Goal: Task Accomplishment & Management: Manage account settings

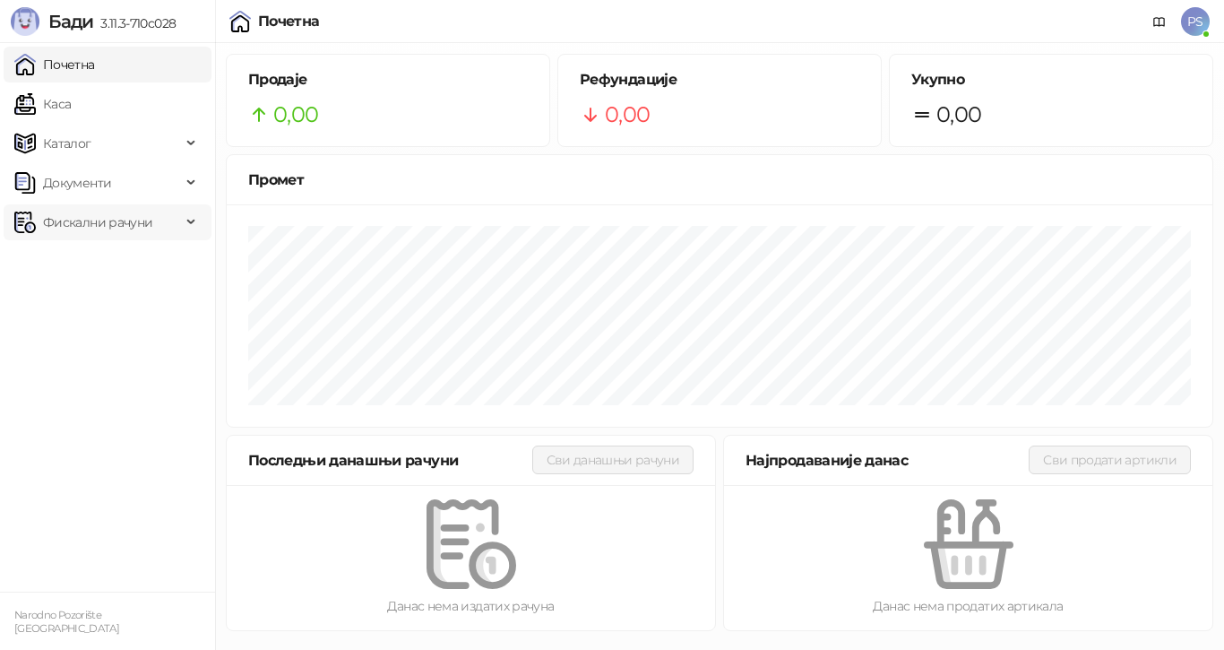
click at [90, 226] on span "Фискални рачуни" at bounding box center [97, 222] width 109 height 36
click at [102, 263] on link "Издати рачуни" at bounding box center [82, 262] width 120 height 36
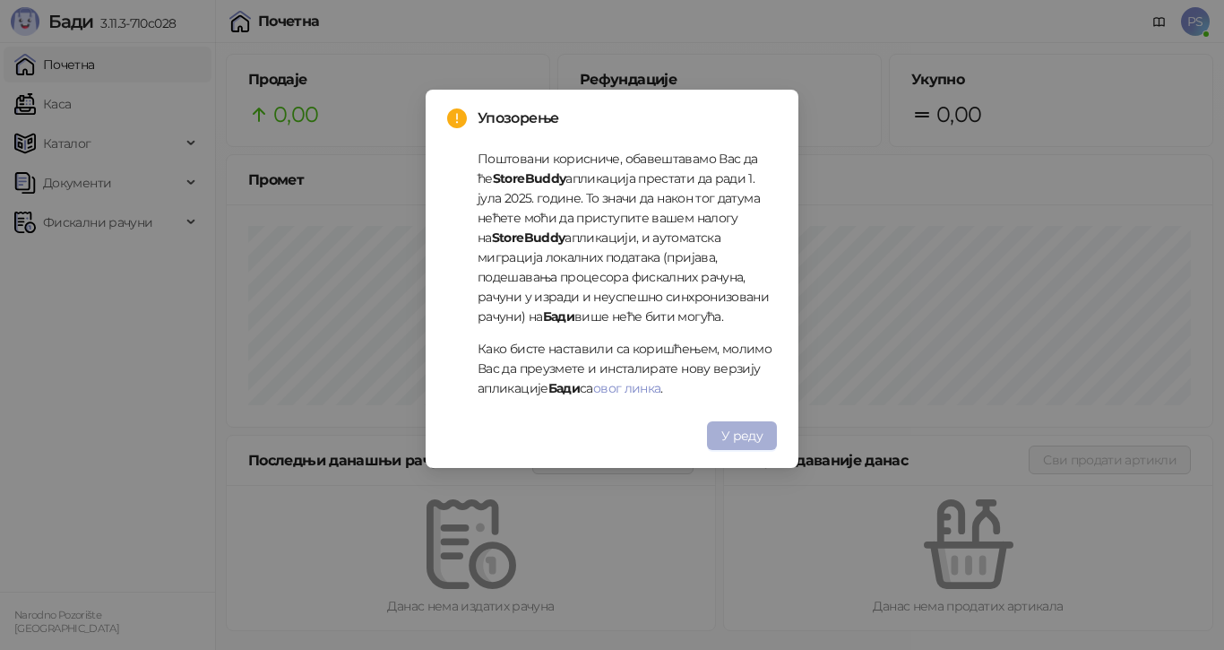
click at [747, 440] on span "У реду" at bounding box center [741, 435] width 41 height 16
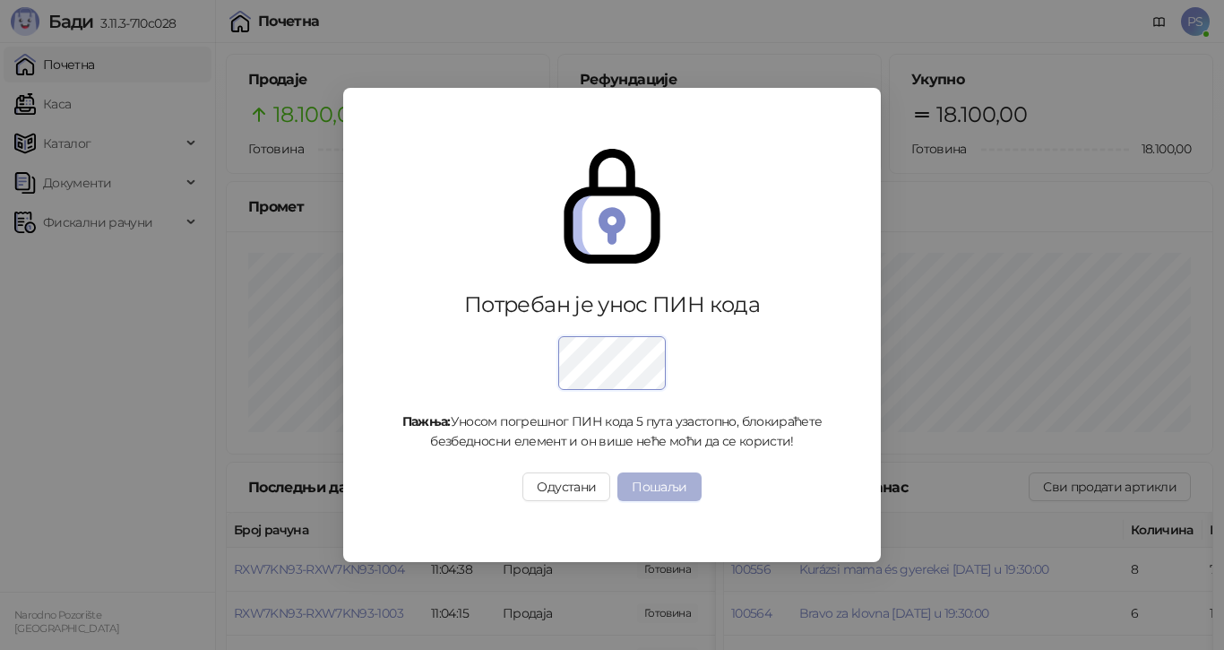
click at [653, 484] on button "Пошаљи" at bounding box center [658, 486] width 83 height 29
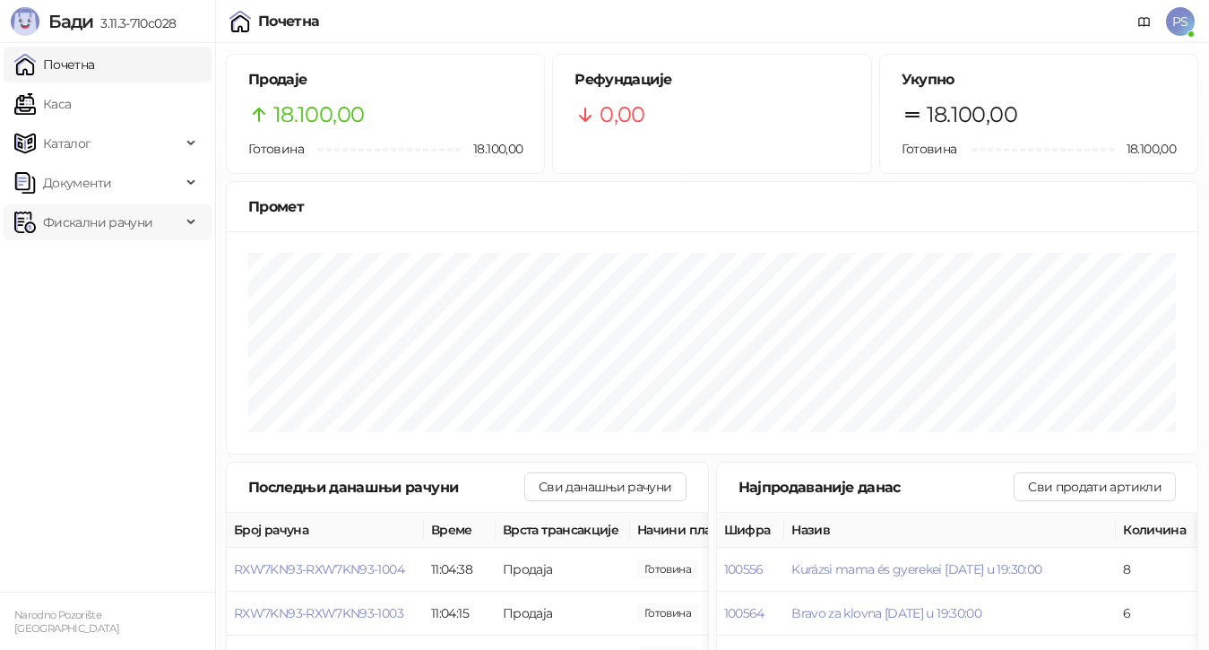
click at [111, 228] on span "Фискални рачуни" at bounding box center [97, 222] width 109 height 36
click at [132, 254] on link "Издати рачуни" at bounding box center [82, 262] width 120 height 36
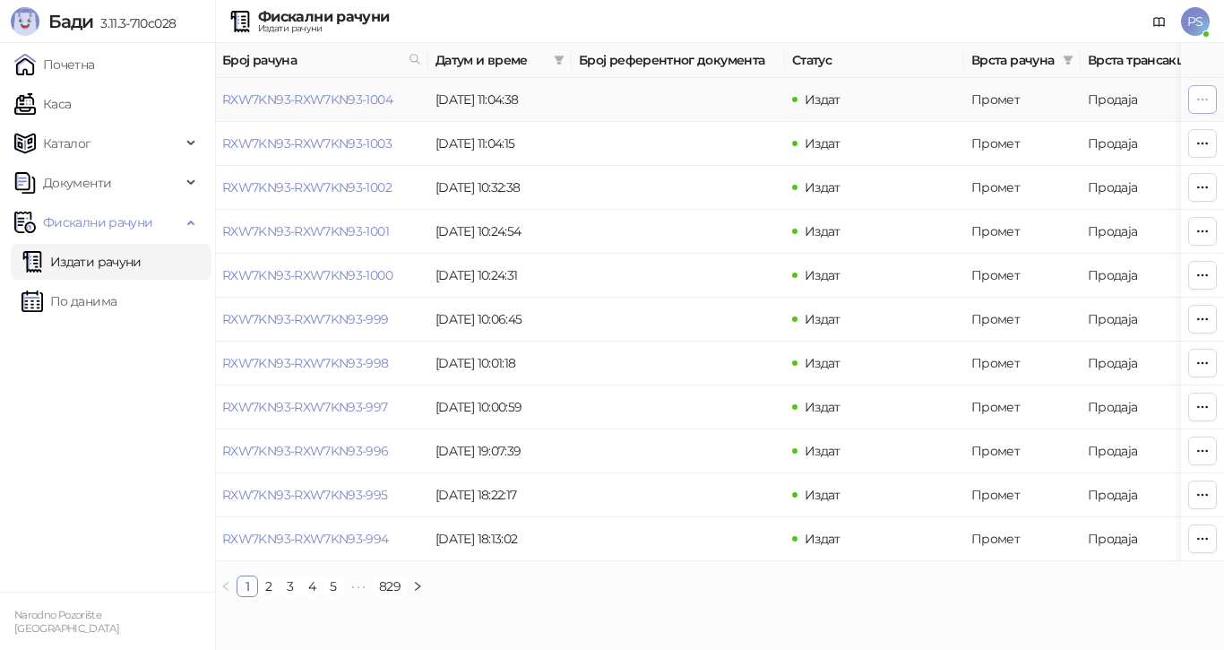
click at [1212, 107] on button "button" at bounding box center [1202, 99] width 29 height 29
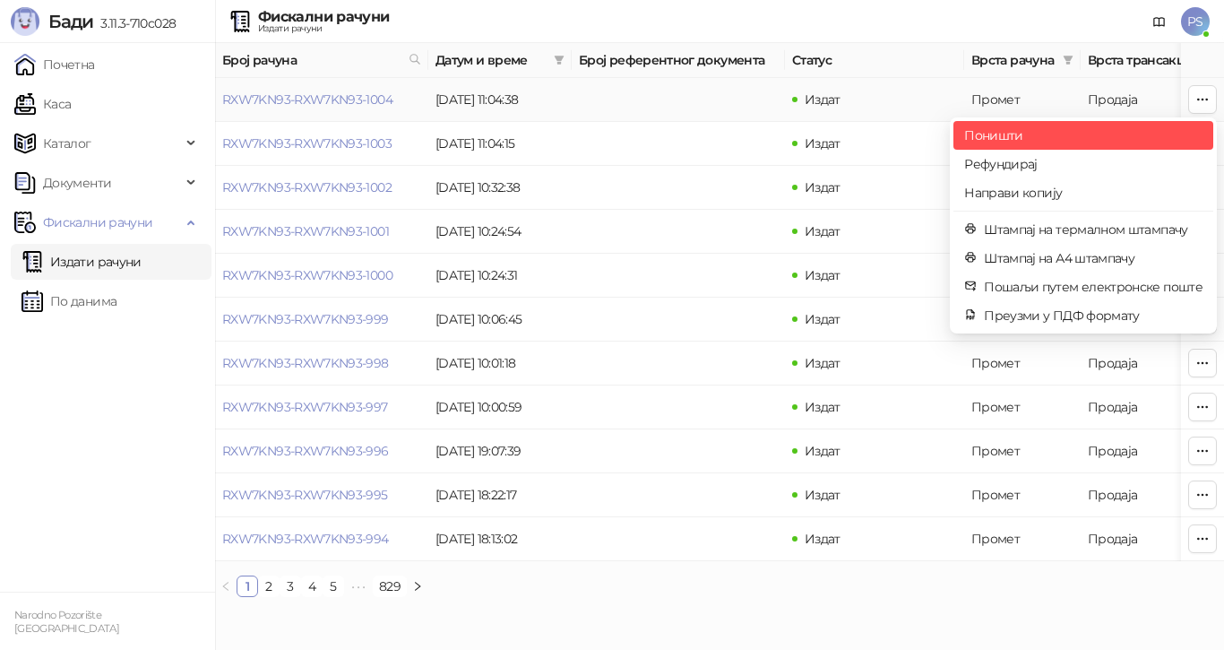
click at [1014, 130] on span "Поништи" at bounding box center [1083, 135] width 238 height 20
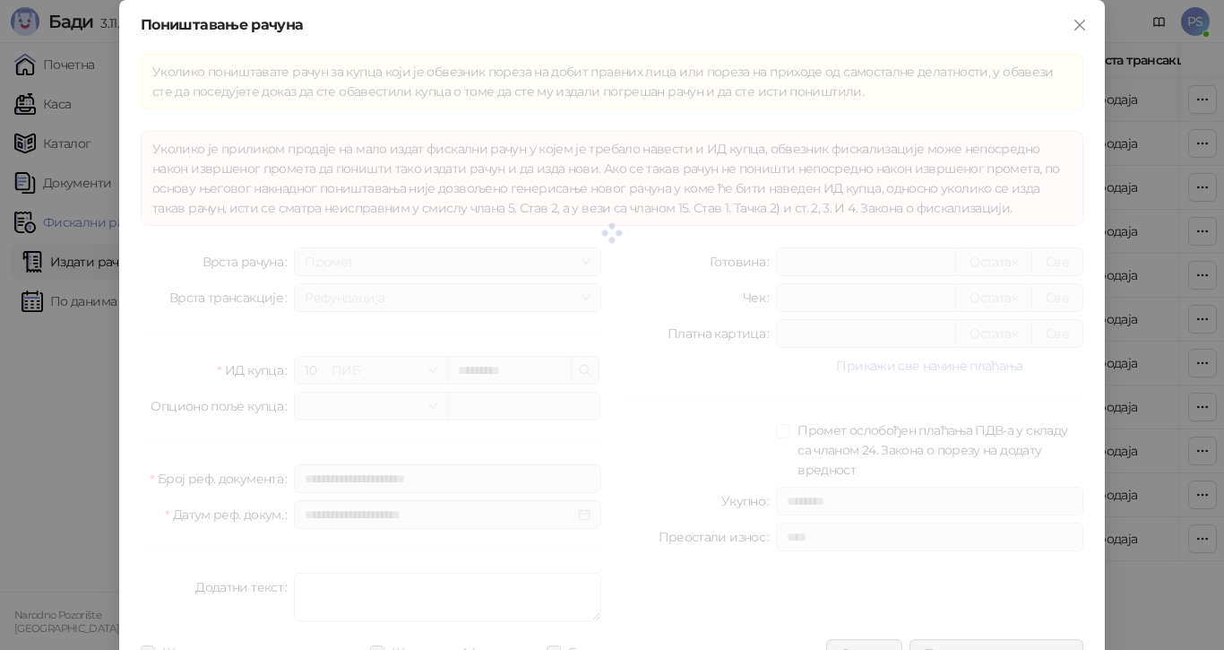
type input "**********"
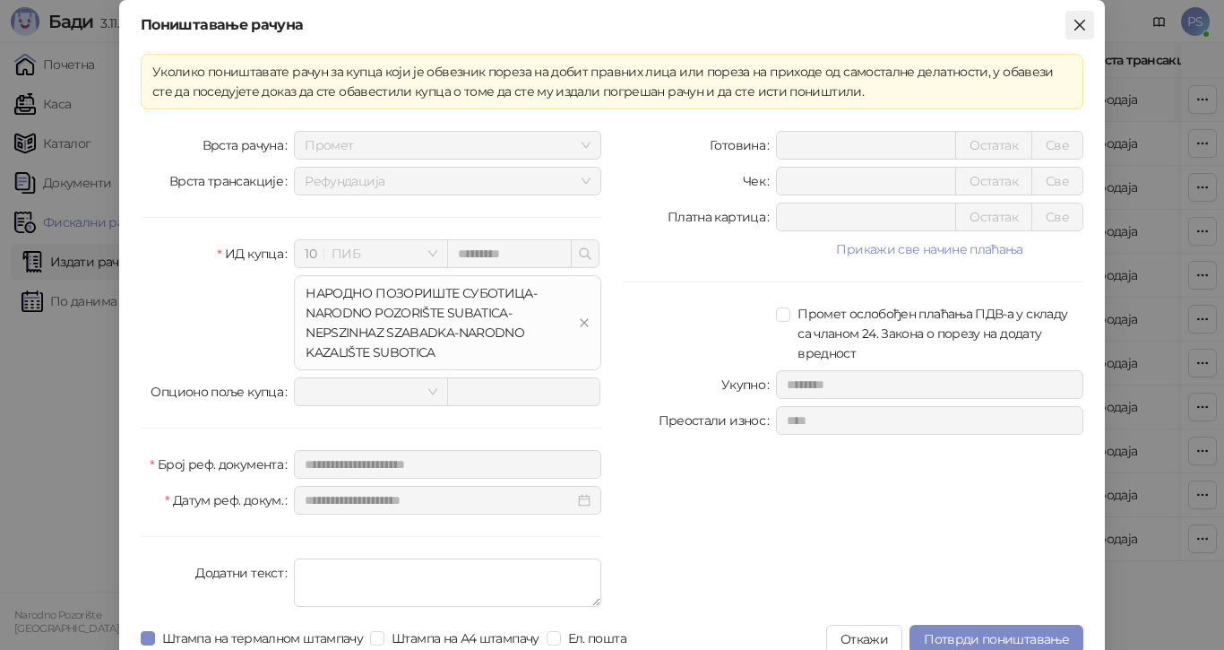
click at [1073, 28] on icon "close" at bounding box center [1080, 25] width 14 height 14
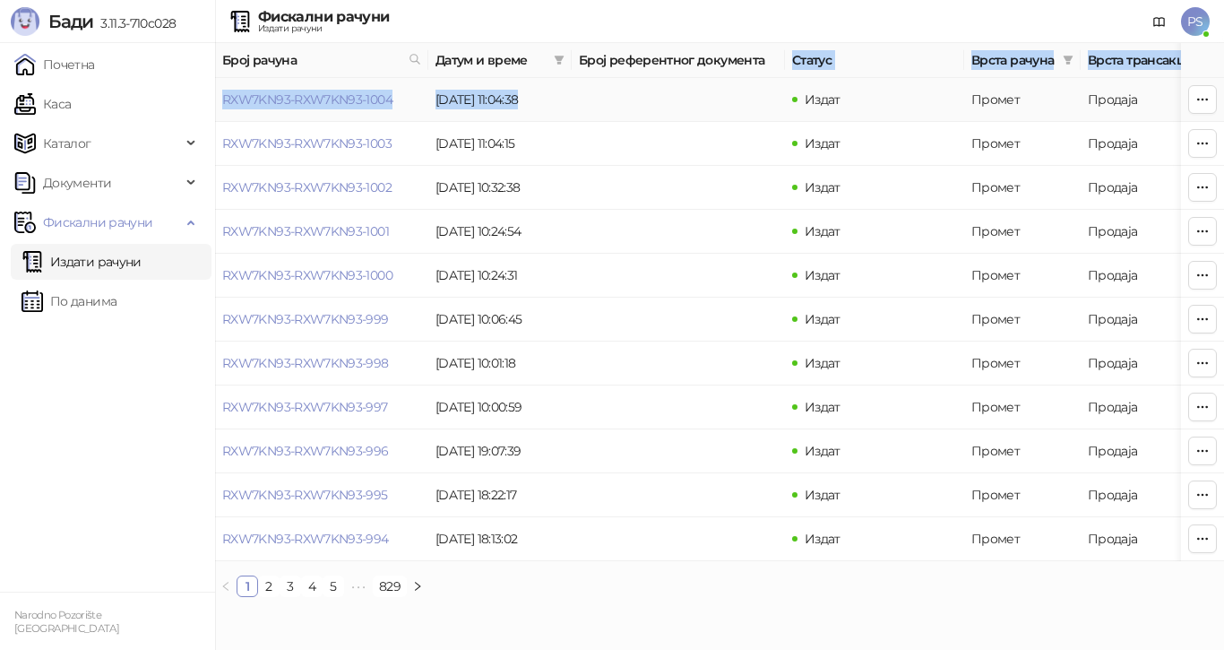
drag, startPoint x: 785, startPoint y: 57, endPoint x: 763, endPoint y: 65, distance: 23.8
click at [676, 82] on table "Број рачуна Датум и време Број референтног документа Статус Врста рачуна Врста …" at bounding box center [1021, 302] width 1613 height 518
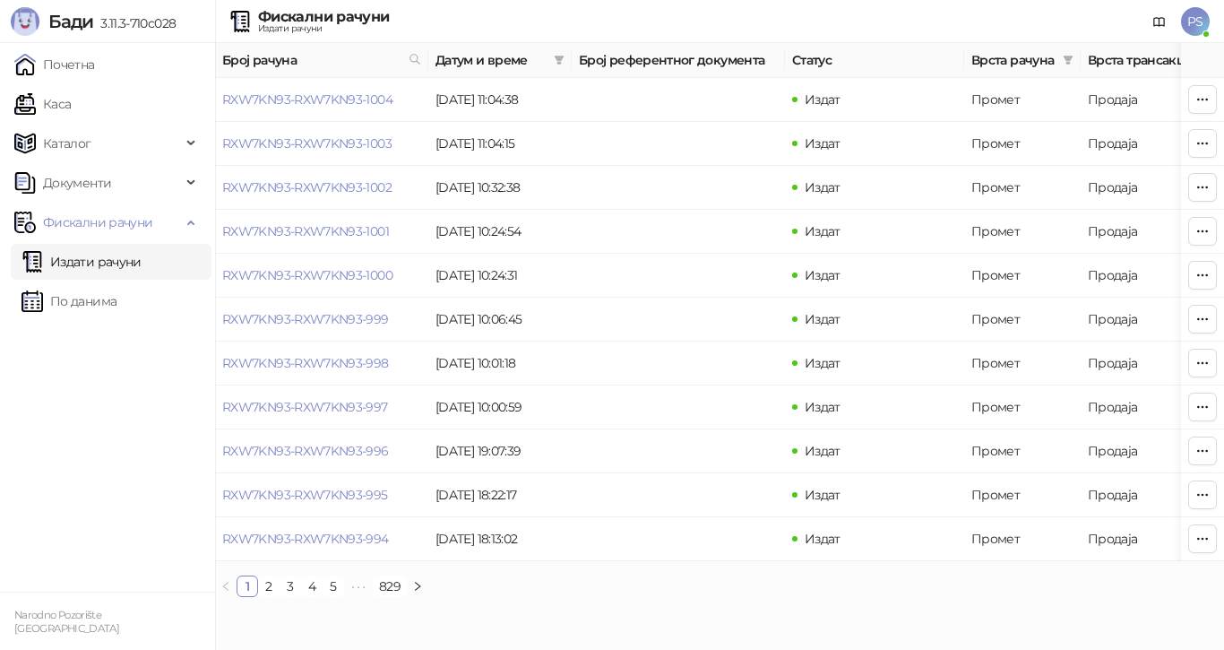
click at [773, 59] on th "Број референтног документа" at bounding box center [678, 60] width 213 height 35
